Goal: Find specific page/section: Find specific page/section

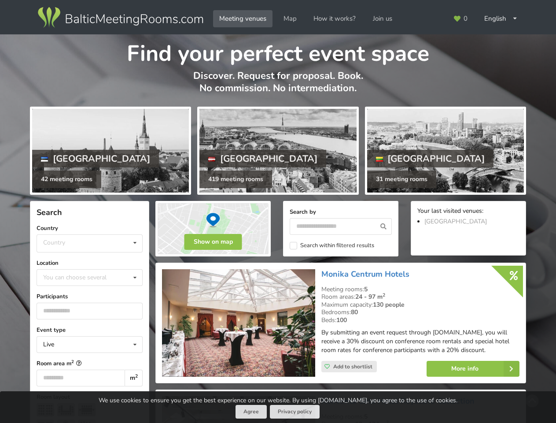
click at [461, 19] on icon at bounding box center [457, 18] width 8 height 7
click at [501, 19] on div "English Русский Latviešu" at bounding box center [501, 18] width 46 height 17
click at [89, 243] on div "Country [GEOGRAPHIC_DATA] [GEOGRAPHIC_DATA] [GEOGRAPHIC_DATA]" at bounding box center [90, 243] width 106 height 18
click at [89, 345] on div "Live Live Online Hybrid (Live + Online)" at bounding box center [90, 344] width 106 height 17
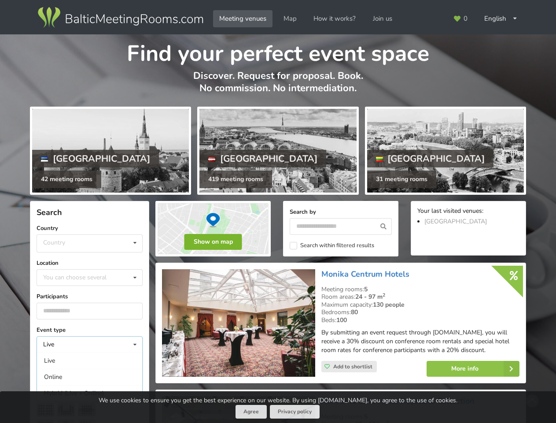
click at [213, 242] on button "Show on map" at bounding box center [214, 242] width 58 height 16
click at [384, 226] on icon at bounding box center [384, 226] width 16 height 17
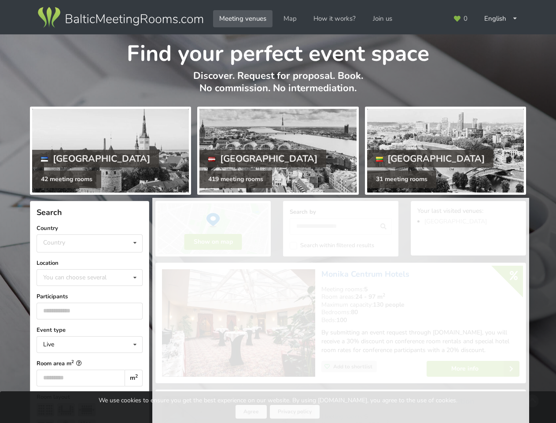
click at [332, 245] on label "Search within filtered results" at bounding box center [332, 245] width 85 height 7
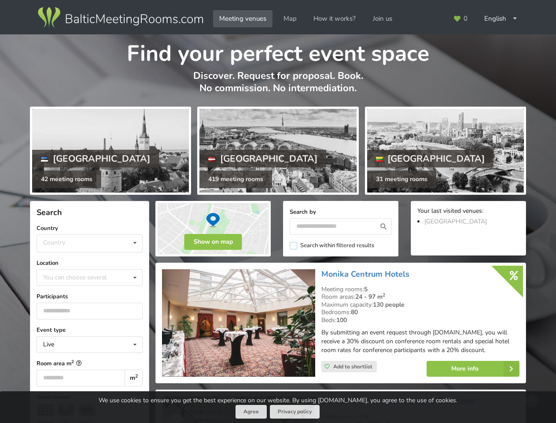
click at [349, 367] on span "Add to shortlist" at bounding box center [353, 366] width 39 height 7
